Goal: Task Accomplishment & Management: Manage account settings

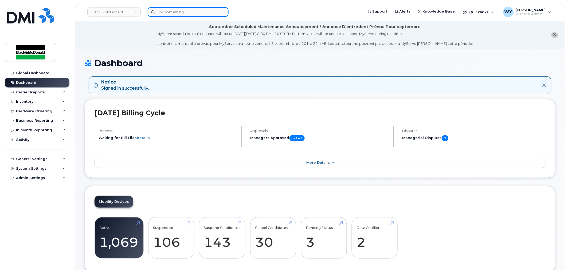
click at [192, 11] on input at bounding box center [188, 12] width 81 height 10
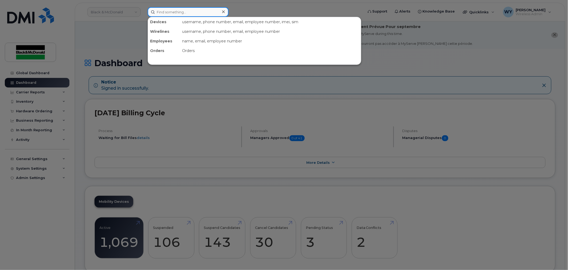
paste input "4168983837"
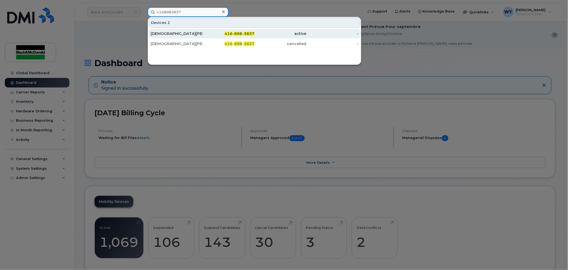
type input "4168983837"
click at [209, 31] on div "416 - 898 - 3837" at bounding box center [229, 33] width 52 height 5
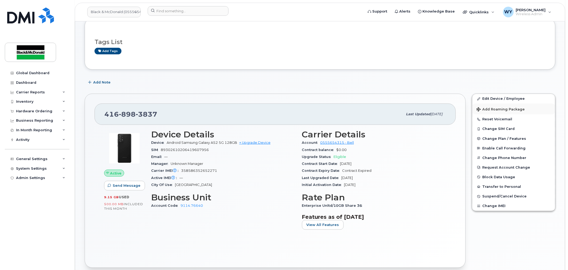
scroll to position [59, 0]
click at [526, 198] on button "Suspend/Cancel Device" at bounding box center [514, 197] width 83 height 10
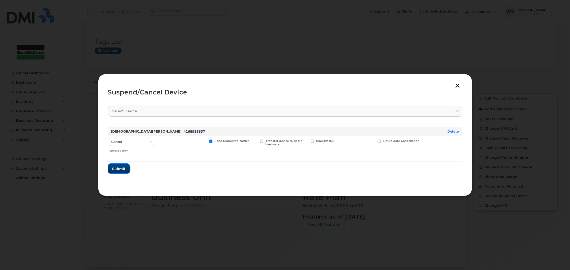
click at [123, 169] on span "Submit" at bounding box center [118, 168] width 13 height 5
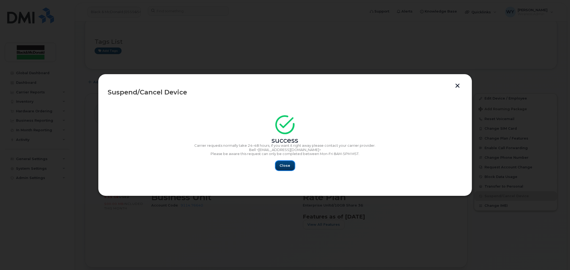
click at [285, 169] on button "Close" at bounding box center [285, 166] width 19 height 10
